Goal: Navigation & Orientation: Find specific page/section

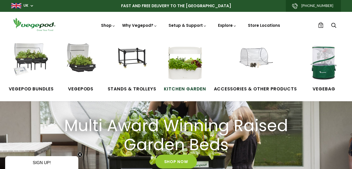
click at [192, 69] on img at bounding box center [185, 62] width 39 height 39
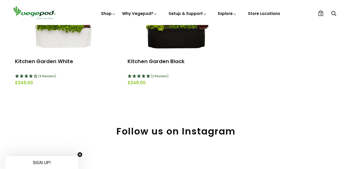
scroll to position [109, 0]
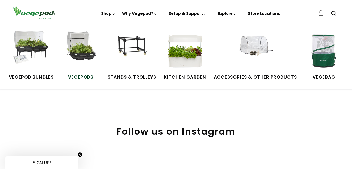
click at [82, 49] on img at bounding box center [80, 50] width 39 height 39
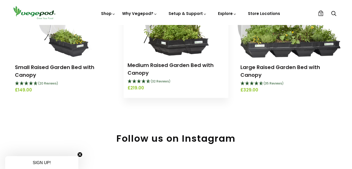
scroll to position [105, 0]
